Goal: Task Accomplishment & Management: Complete application form

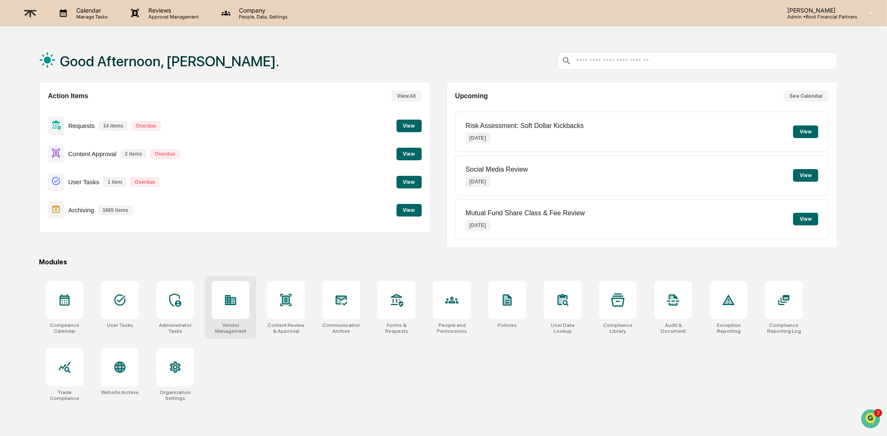
click at [239, 292] on div at bounding box center [231, 300] width 38 height 38
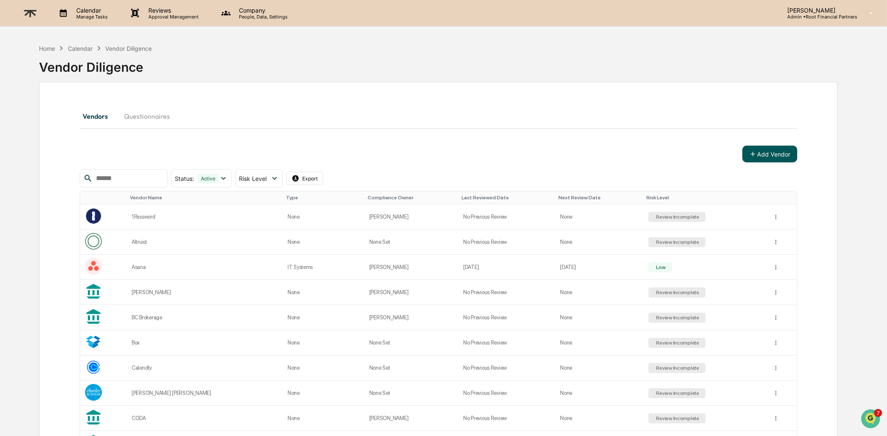
click at [769, 154] on button "Add Vendor" at bounding box center [770, 153] width 55 height 17
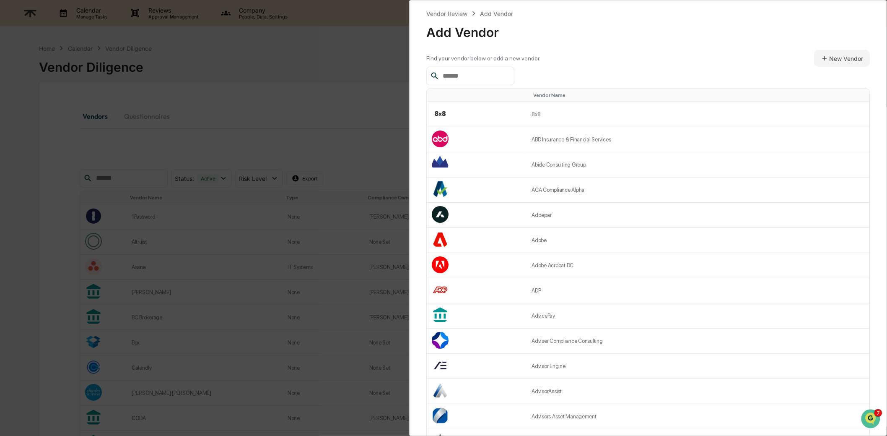
click at [494, 75] on input "text" at bounding box center [474, 75] width 71 height 11
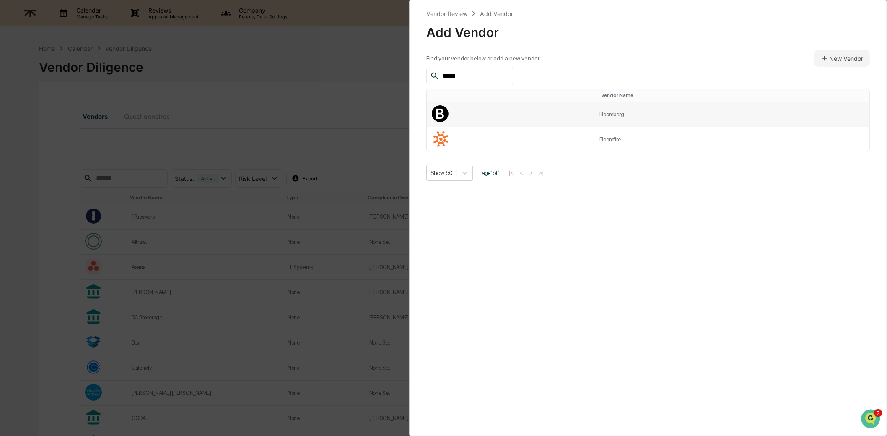
type input "*****"
click at [454, 112] on td at bounding box center [511, 114] width 168 height 25
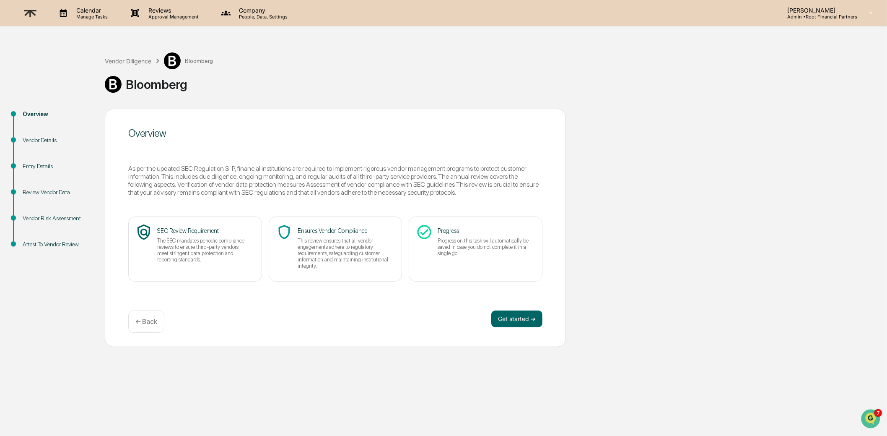
click at [40, 140] on div "Vendor Details" at bounding box center [57, 140] width 69 height 9
click at [44, 139] on div "Vendor Details" at bounding box center [57, 140] width 69 height 9
click at [39, 165] on div "Entry Details" at bounding box center [57, 166] width 69 height 9
click at [510, 316] on button "Get started ➔" at bounding box center [516, 318] width 51 height 17
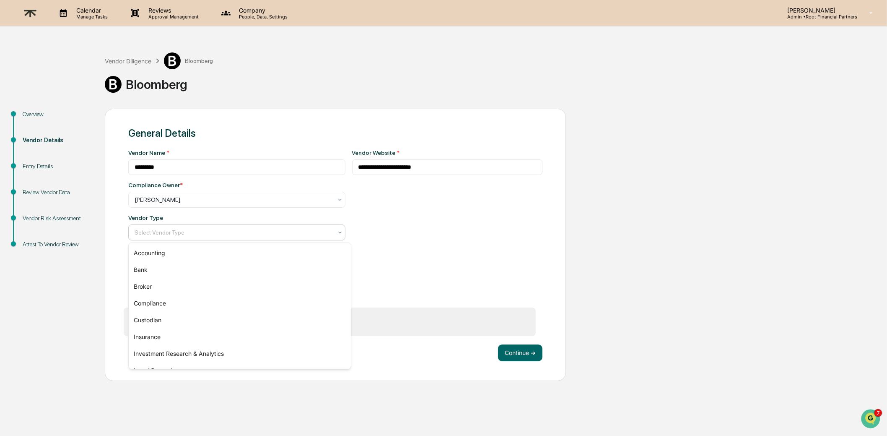
click at [243, 228] on div at bounding box center [234, 232] width 198 height 8
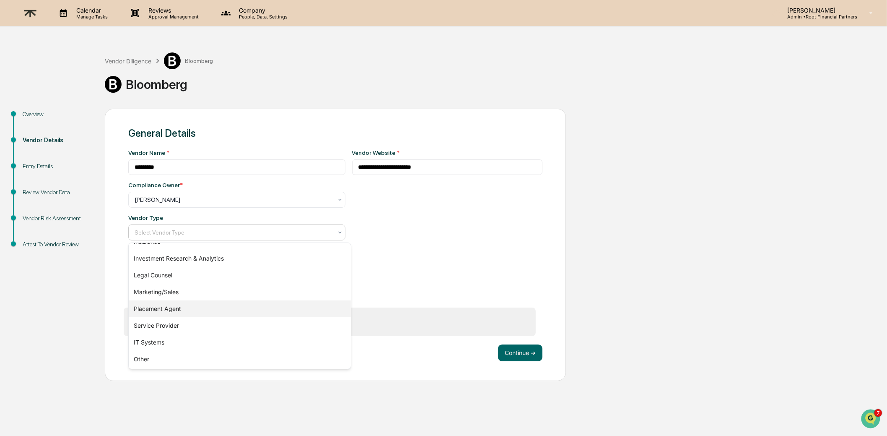
scroll to position [96, 0]
click at [229, 343] on div "IT Systems" at bounding box center [240, 341] width 222 height 17
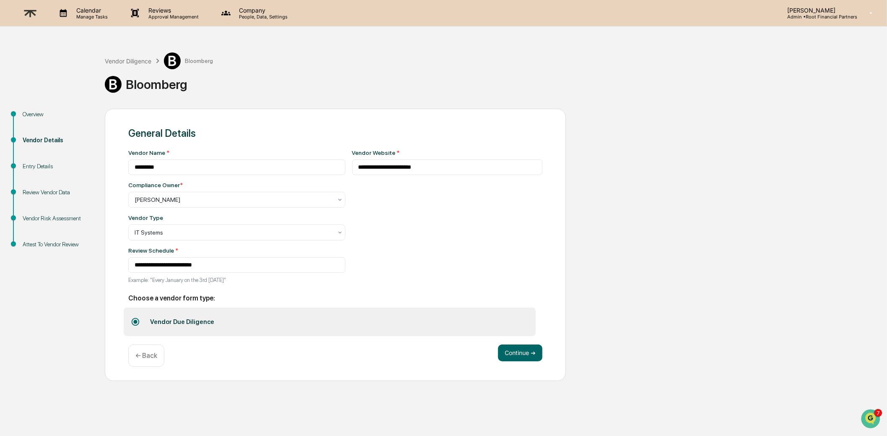
click at [463, 249] on div "**********" at bounding box center [447, 218] width 191 height 139
click at [522, 351] on button "Continue ➔" at bounding box center [520, 352] width 44 height 17
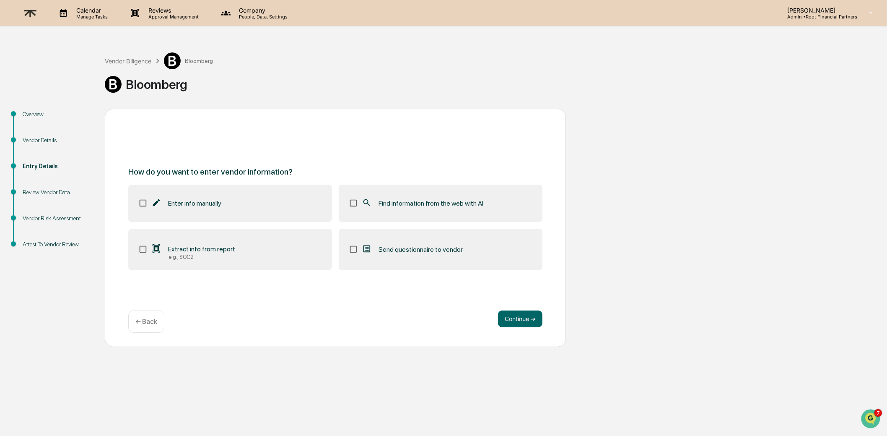
click at [135, 321] on div "← Back" at bounding box center [146, 321] width 36 height 22
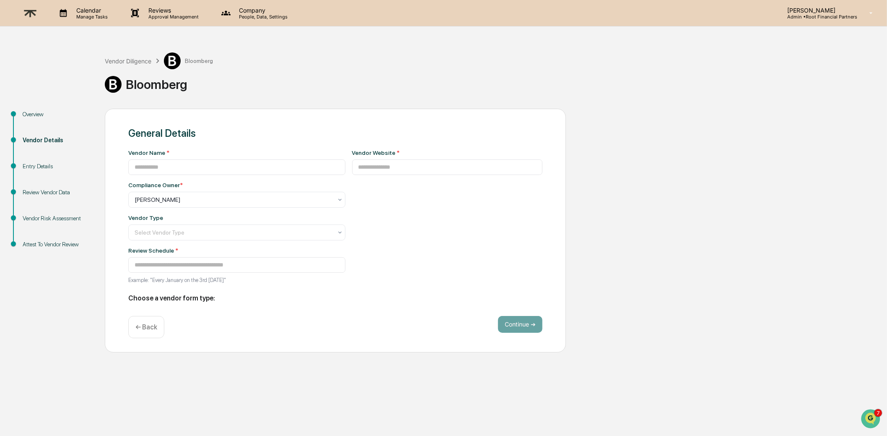
type input "*********"
type input "**********"
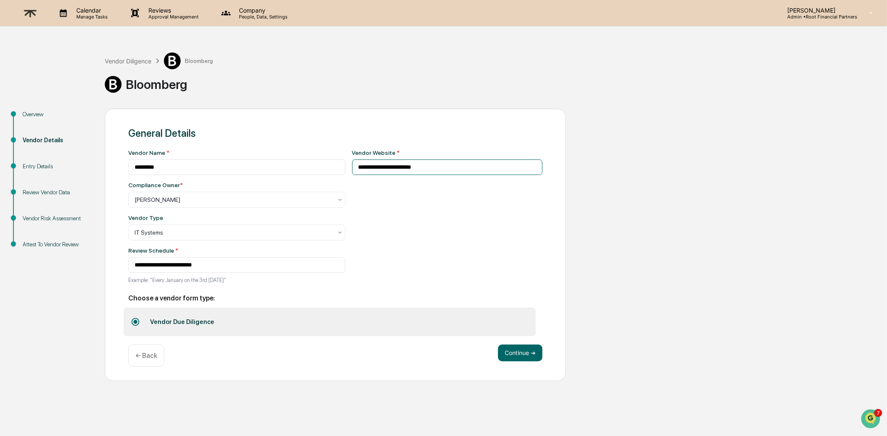
click at [465, 169] on input "**********" at bounding box center [447, 167] width 191 height 16
paste input "**********"
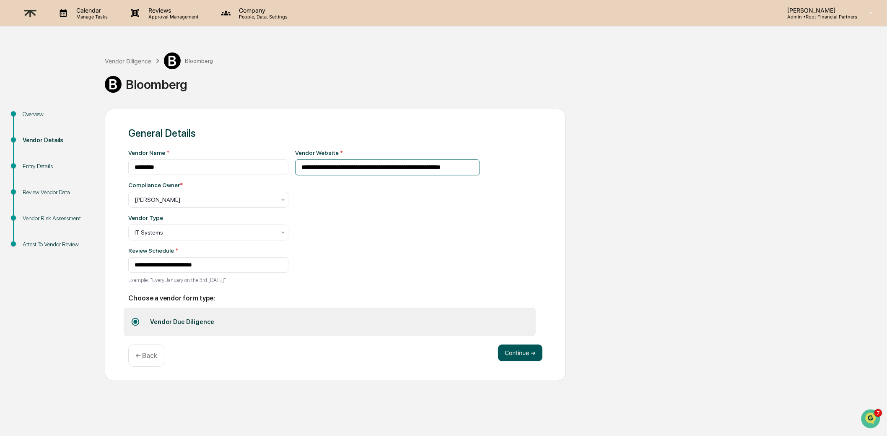
type input "**********"
click at [518, 355] on button "Continue ➔" at bounding box center [520, 352] width 44 height 17
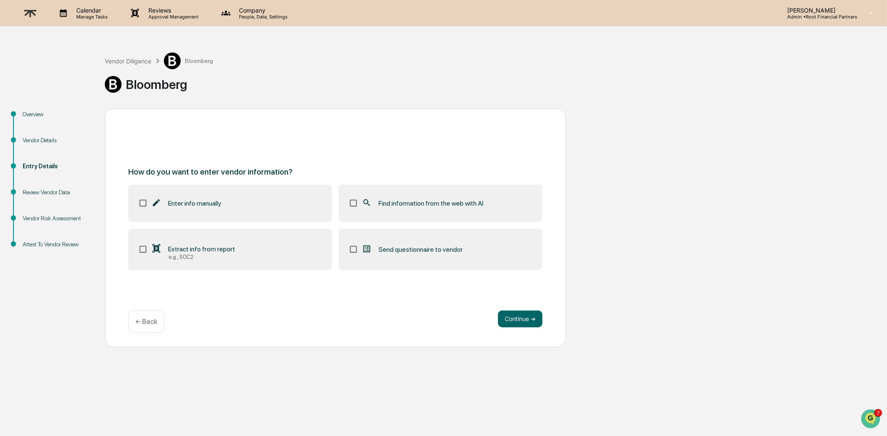
click at [215, 247] on span "Extract info from report" at bounding box center [201, 249] width 67 height 8
click at [416, 199] on span "Find information from the web with AI" at bounding box center [431, 203] width 105 height 8
click at [509, 320] on button "Continue ➔" at bounding box center [520, 318] width 44 height 17
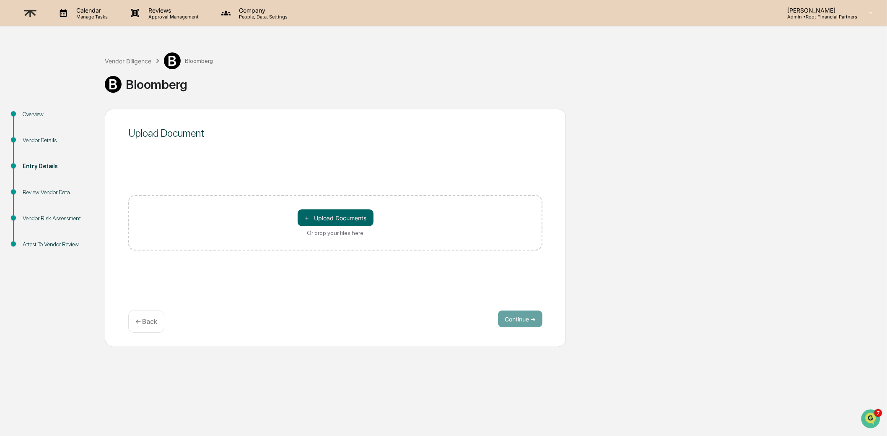
click at [148, 316] on div "← Back" at bounding box center [146, 321] width 36 height 22
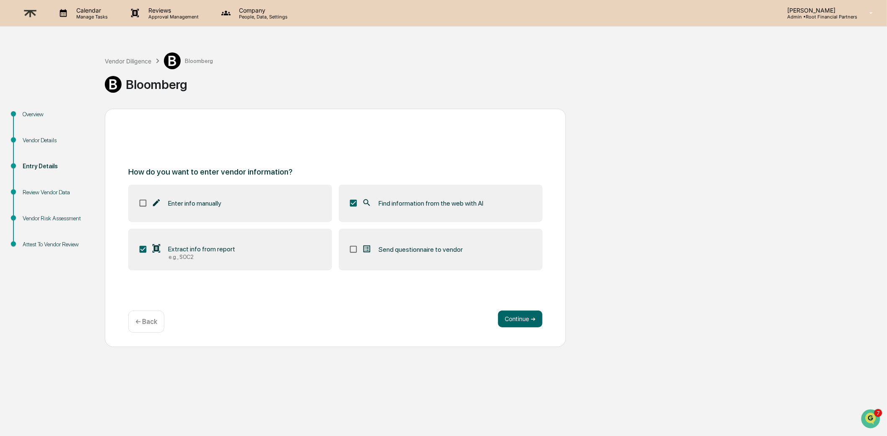
click at [189, 251] on span "Extract info from report" at bounding box center [201, 249] width 67 height 8
click at [517, 317] on button "Continue ➔" at bounding box center [520, 318] width 44 height 17
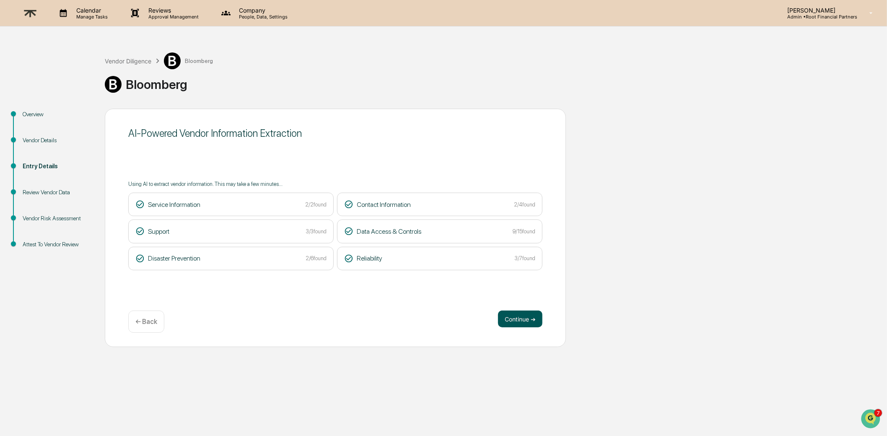
click at [527, 317] on button "Continue ➔" at bounding box center [520, 318] width 44 height 17
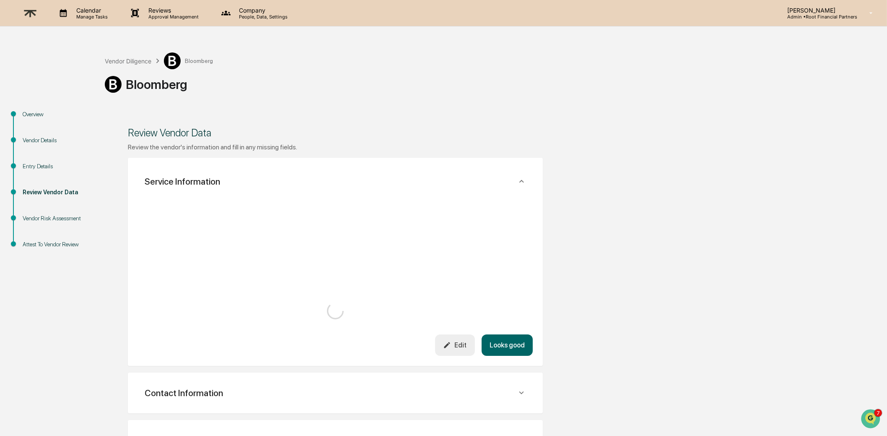
scroll to position [143, 0]
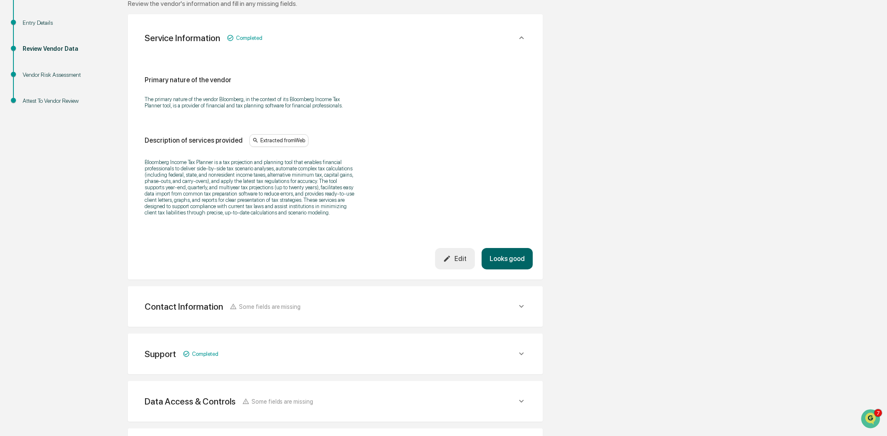
click at [515, 269] on button "Looks good" at bounding box center [507, 258] width 51 height 21
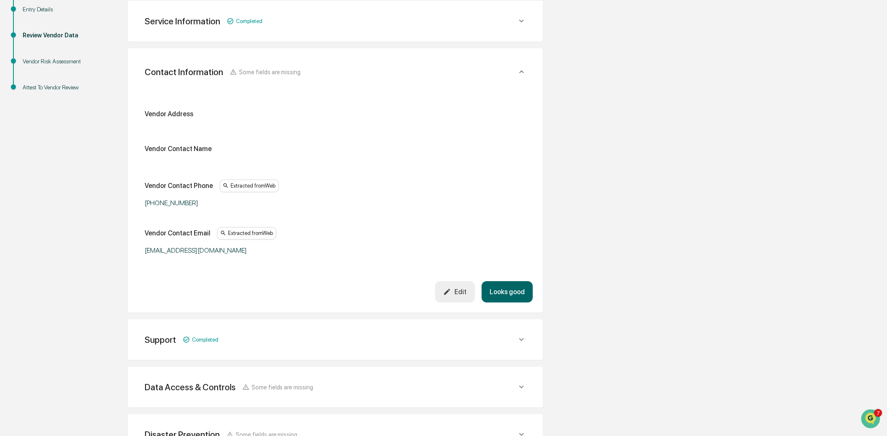
click at [515, 288] on button "Looks good" at bounding box center [507, 291] width 51 height 21
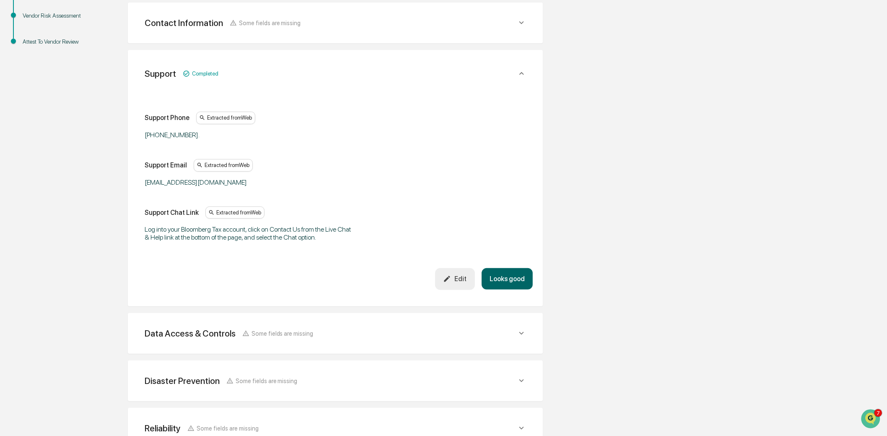
scroll to position [204, 0]
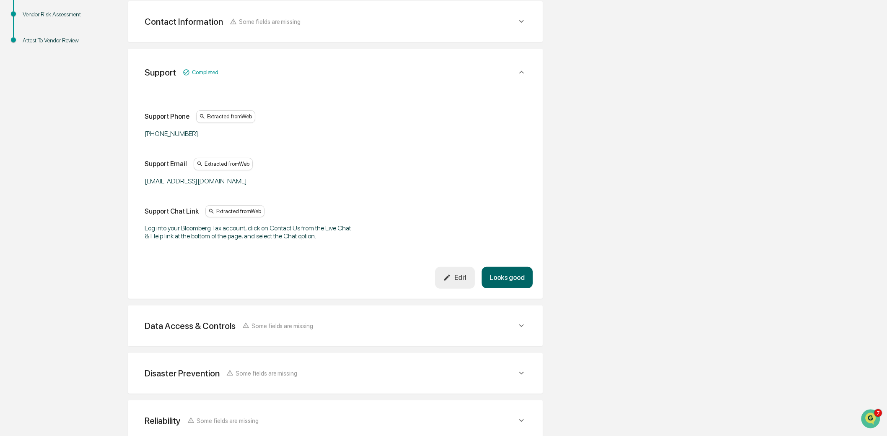
click at [515, 288] on button "Looks good" at bounding box center [507, 277] width 51 height 21
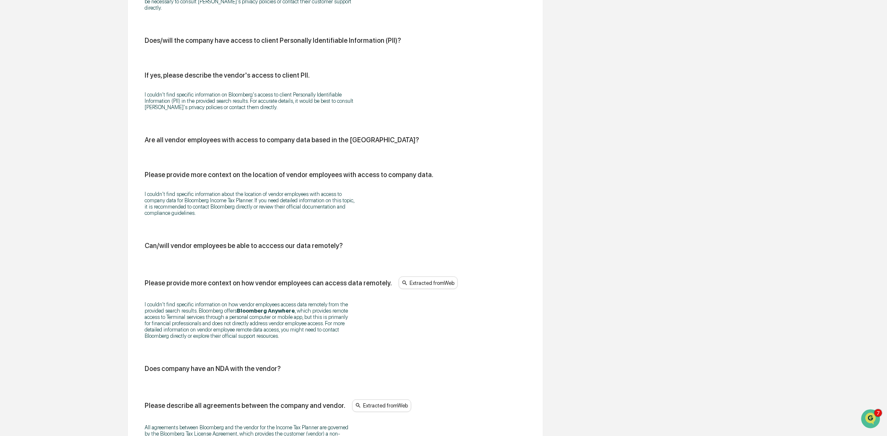
scroll to position [1046, 0]
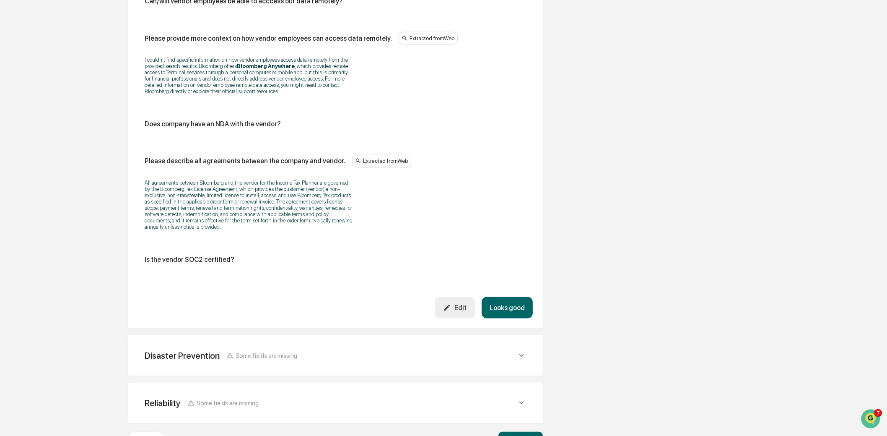
click at [501, 318] on button "Looks good" at bounding box center [507, 307] width 51 height 21
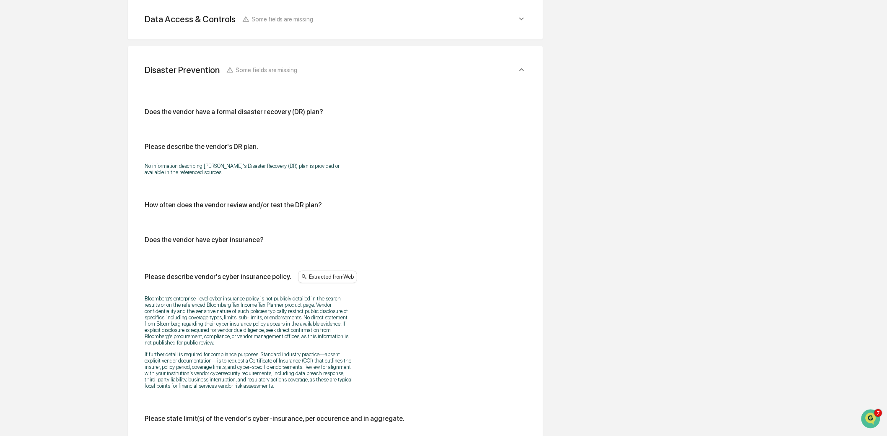
scroll to position [298, 0]
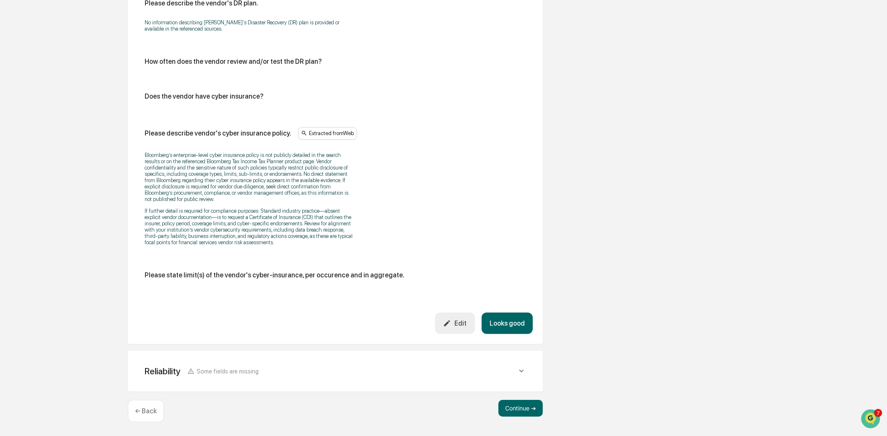
click at [508, 327] on button "Looks good" at bounding box center [507, 322] width 51 height 21
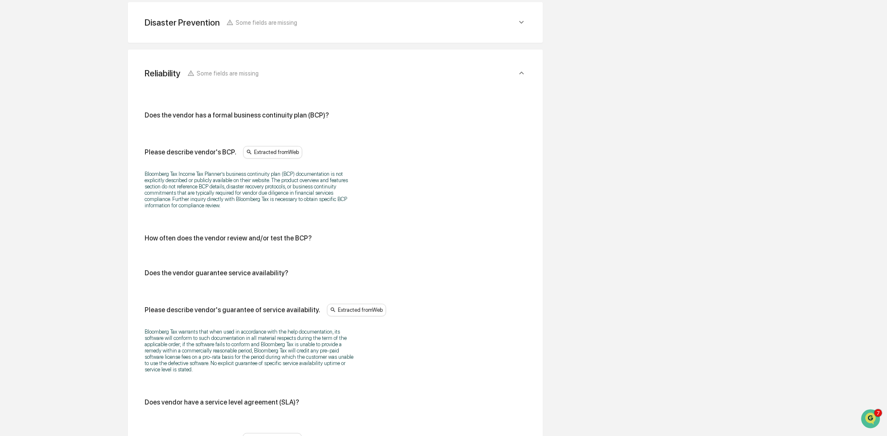
scroll to position [539, 0]
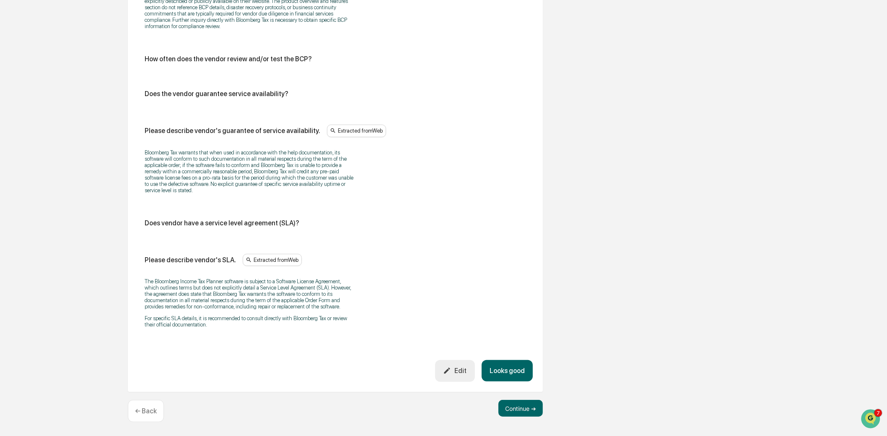
click at [515, 367] on button "Looks good" at bounding box center [507, 370] width 51 height 21
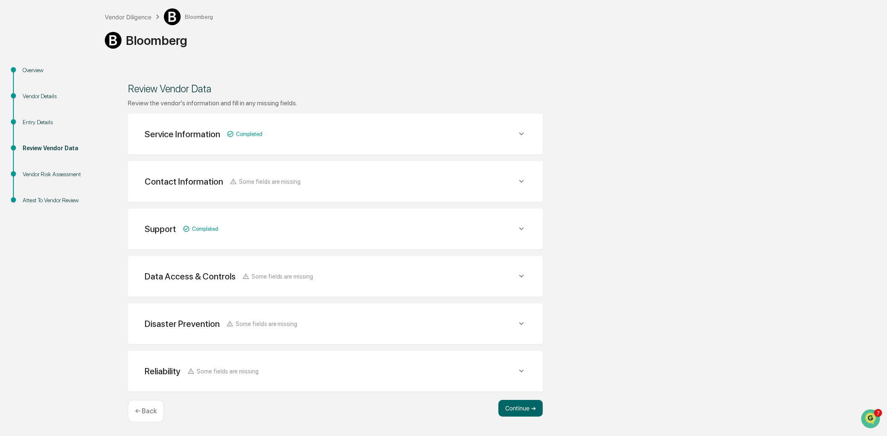
scroll to position [41, 0]
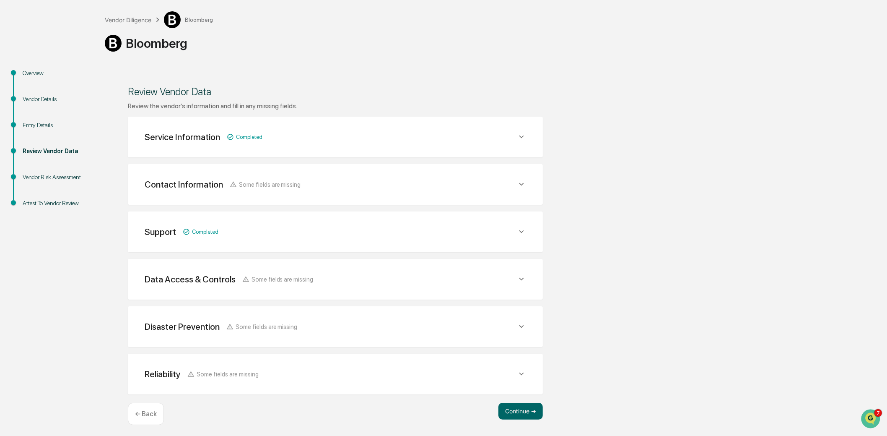
click at [517, 418] on div "Continue ➔ ← Back" at bounding box center [335, 414] width 415 height 22
click at [517, 408] on button "Continue ➔" at bounding box center [521, 411] width 44 height 17
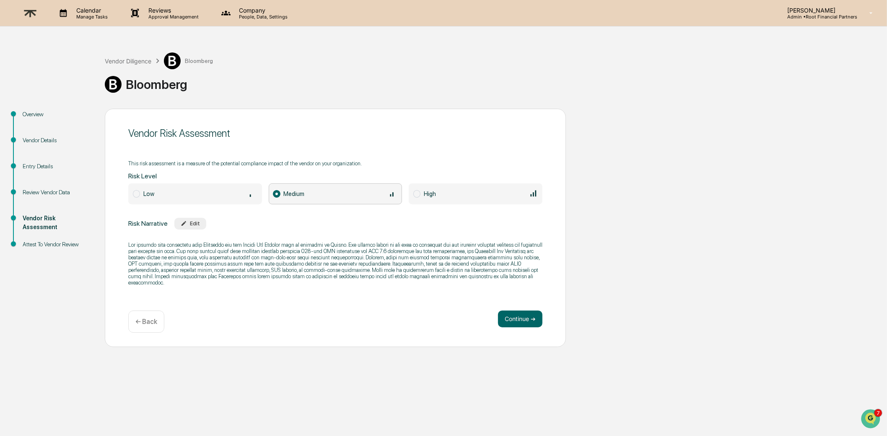
click at [135, 187] on span "Low" at bounding box center [195, 193] width 134 height 21
click at [519, 318] on button "Continue ➔" at bounding box center [520, 318] width 44 height 17
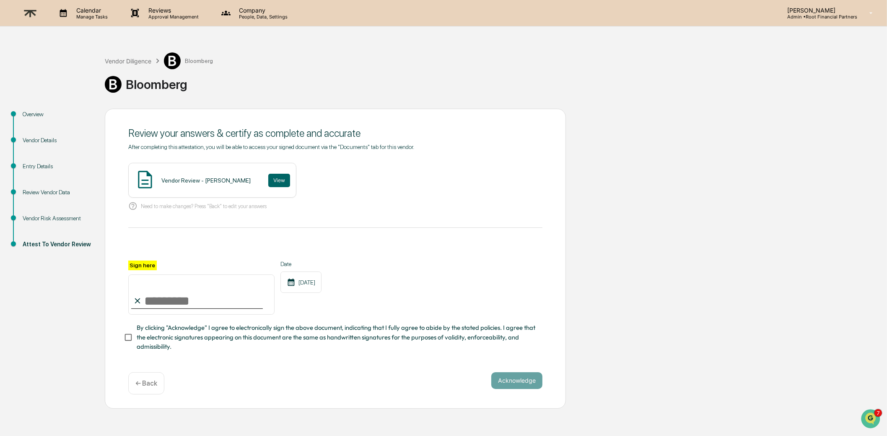
click at [185, 302] on input "Sign here" at bounding box center [201, 294] width 146 height 40
type input "**********"
click at [163, 331] on span "By clicking "Acknowledge" I agree to electronically sign the above document, in…" at bounding box center [336, 337] width 399 height 28
click at [513, 376] on button "Acknowledge" at bounding box center [516, 380] width 51 height 17
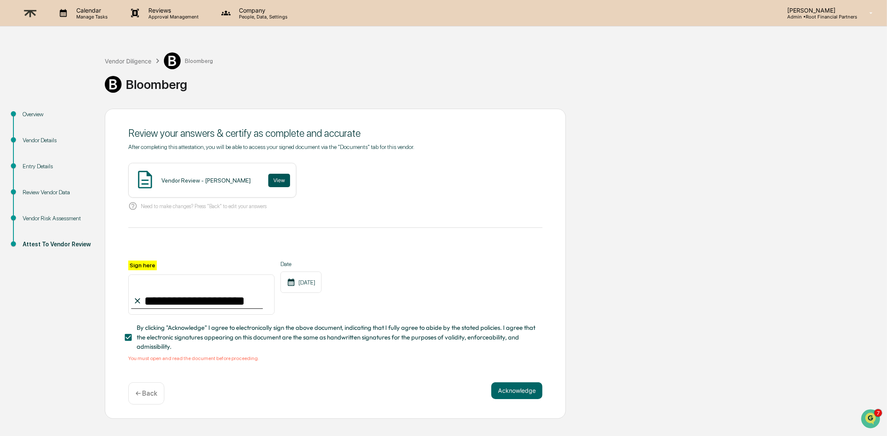
click at [290, 177] on button "View" at bounding box center [279, 180] width 22 height 13
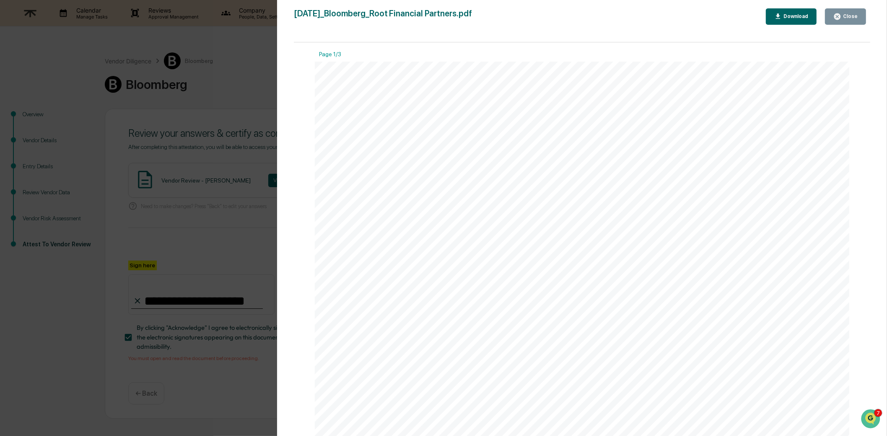
click at [798, 18] on div "Download" at bounding box center [795, 16] width 26 height 6
click at [846, 18] on div "Close" at bounding box center [850, 16] width 16 height 6
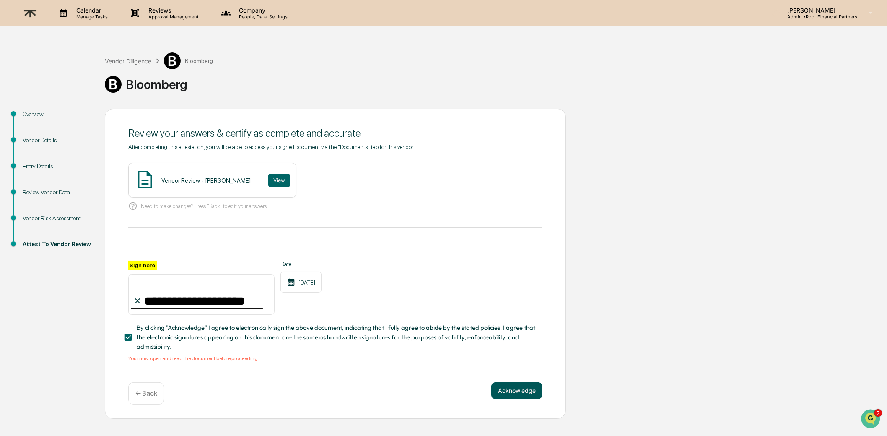
click at [515, 391] on button "Acknowledge" at bounding box center [516, 390] width 51 height 17
